Goal: Transaction & Acquisition: Purchase product/service

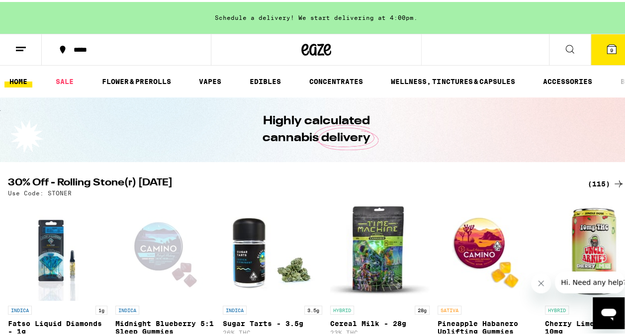
click at [610, 46] on span "9" at bounding box center [611, 48] width 3 height 6
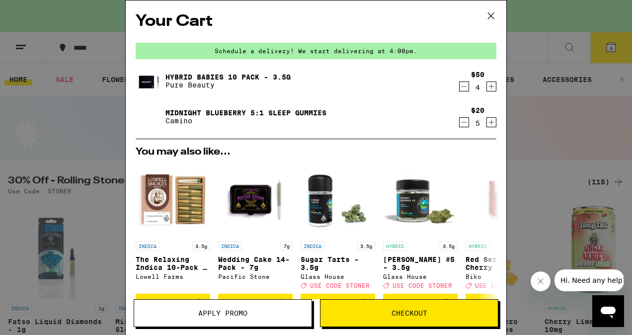
click at [198, 73] on link "Hybrid Babies 10 Pack - 3.5g" at bounding box center [227, 77] width 125 height 8
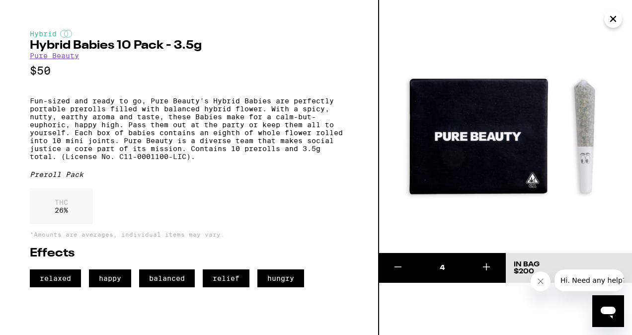
click at [541, 283] on icon "Close message from company" at bounding box center [540, 281] width 5 height 5
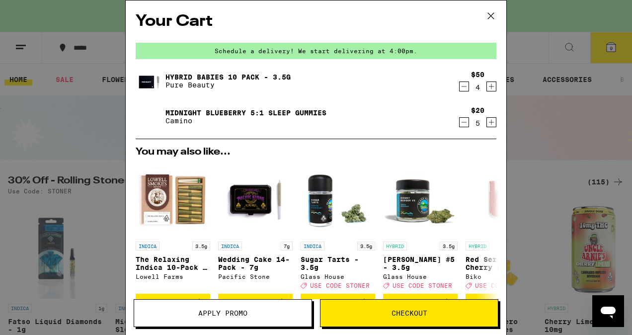
click at [487, 13] on icon at bounding box center [490, 15] width 15 height 15
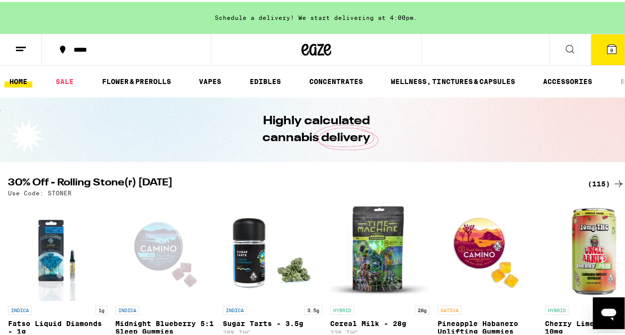
click at [561, 40] on button at bounding box center [570, 47] width 42 height 31
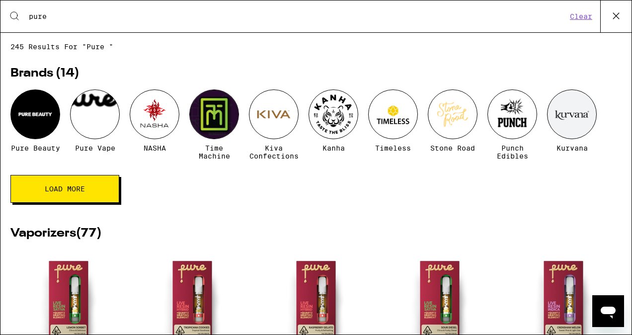
type input "pure"
click at [36, 119] on div at bounding box center [35, 114] width 50 height 50
